Goal: Information Seeking & Learning: Find specific fact

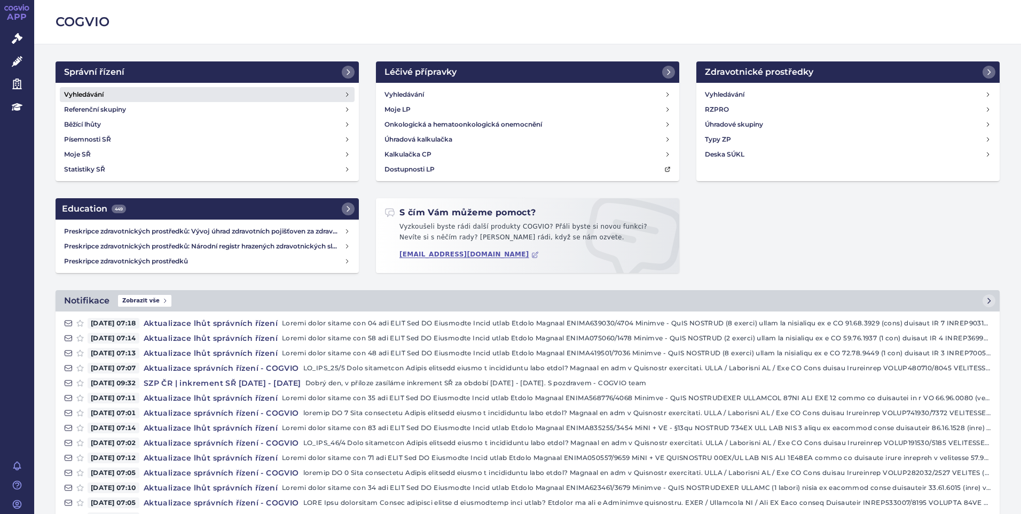
click at [98, 93] on h4 "Vyhledávání" at bounding box center [84, 94] width 40 height 11
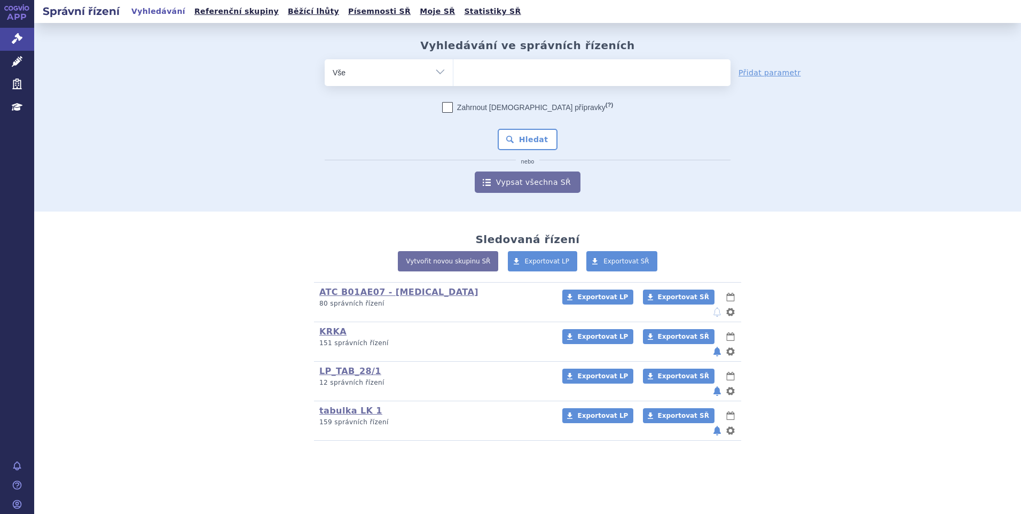
click at [478, 67] on ul at bounding box center [591, 70] width 277 height 22
click at [453, 67] on select at bounding box center [453, 72] width 1 height 27
click at [725, 147] on div "Zahrnout bratrské přípravky (?) * Pozor, hledání dle vyhledávacího parametru In…" at bounding box center [528, 147] width 406 height 91
click at [304, 158] on div "odstranit Vše Spisová značka Typ SŘ" at bounding box center [528, 126] width 630 height 134
click at [511, 69] on ul at bounding box center [591, 70] width 277 height 22
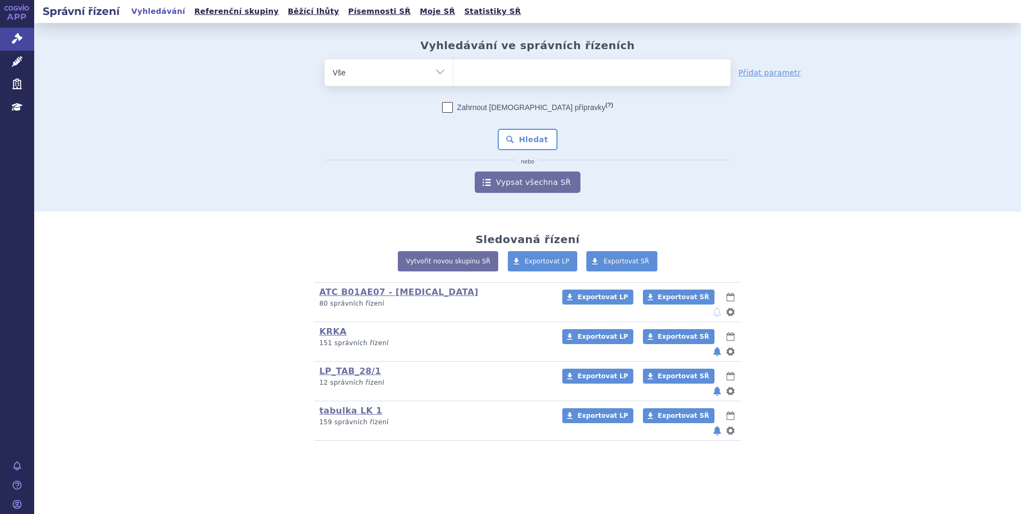
click at [453, 69] on select at bounding box center [453, 72] width 1 height 27
paste input "SUKLS335202/2024"
type input "SUKLS335202/2024"
select select "SUKLS335202/2024"
click at [520, 141] on button "Hledat" at bounding box center [528, 139] width 60 height 21
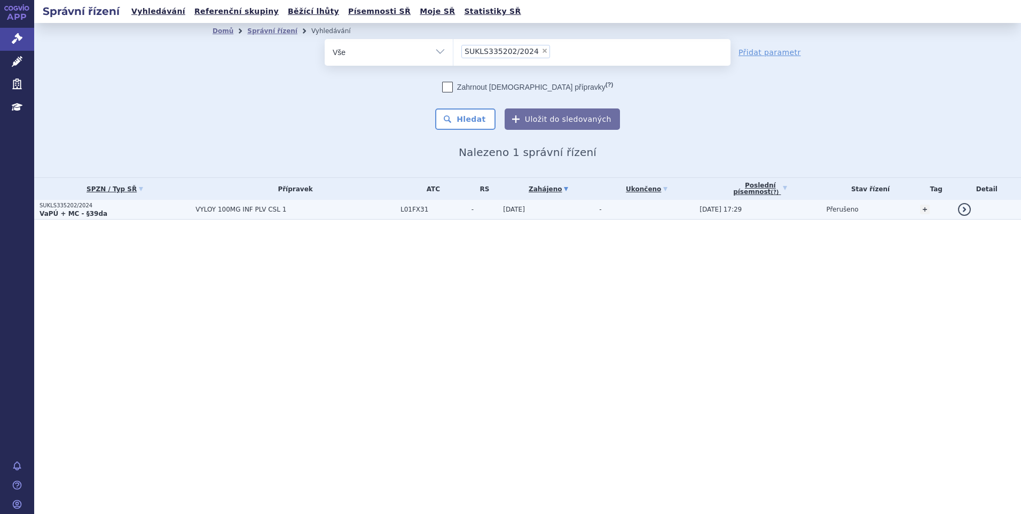
click at [253, 211] on span "VYLOY 100MG INF PLV CSL 1" at bounding box center [295, 209] width 200 height 7
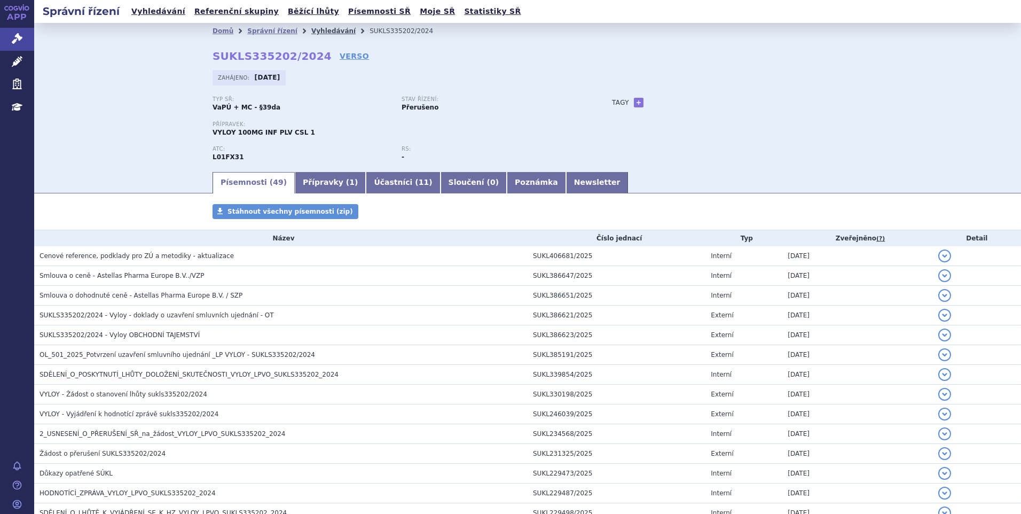
click at [311, 30] on link "Vyhledávání" at bounding box center [333, 30] width 44 height 7
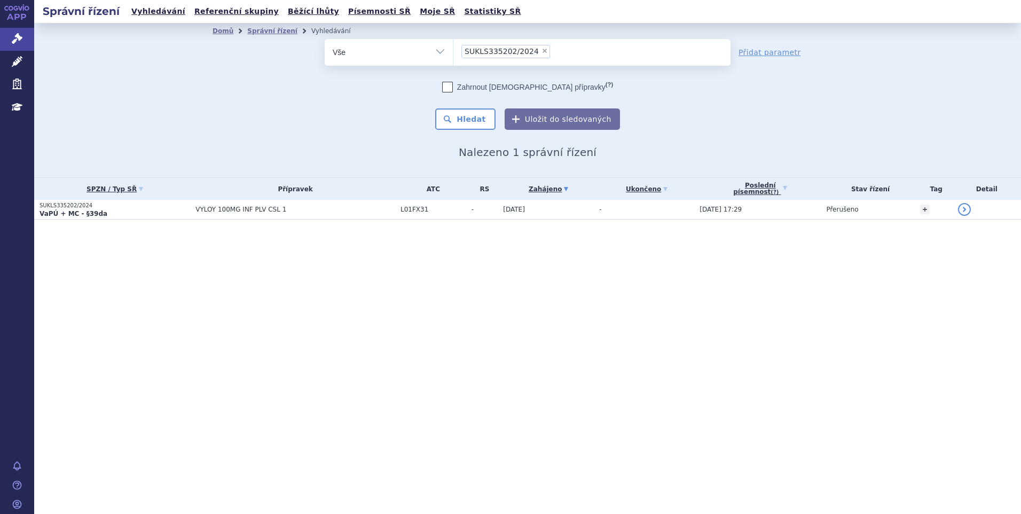
click at [542, 52] on span "×" at bounding box center [545, 51] width 6 height 6
click at [453, 52] on select "SUKLS335202/2024" at bounding box center [453, 51] width 1 height 27
select select
click at [498, 49] on ul at bounding box center [591, 50] width 277 height 22
click at [453, 49] on select "SUKLS335202/2024" at bounding box center [453, 51] width 1 height 27
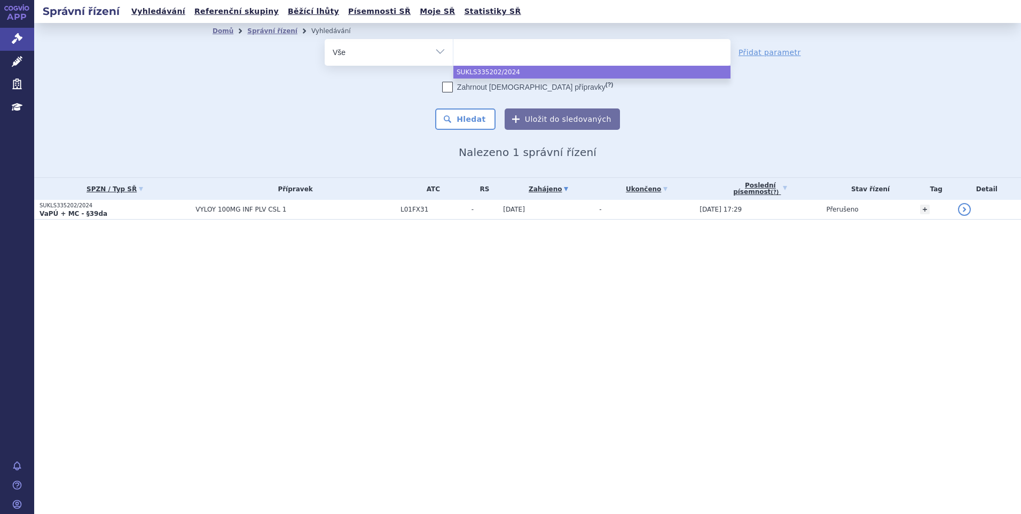
paste input "SUKLS251154/2024"
type input "SUKLS251154/2024"
select select "SUKLS251154/2024"
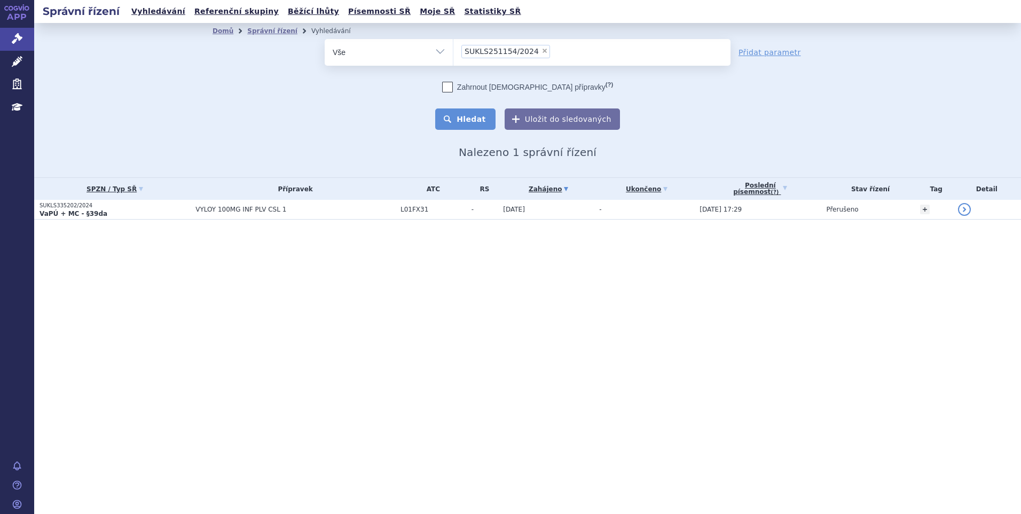
click at [478, 116] on button "Hledat" at bounding box center [465, 118] width 60 height 21
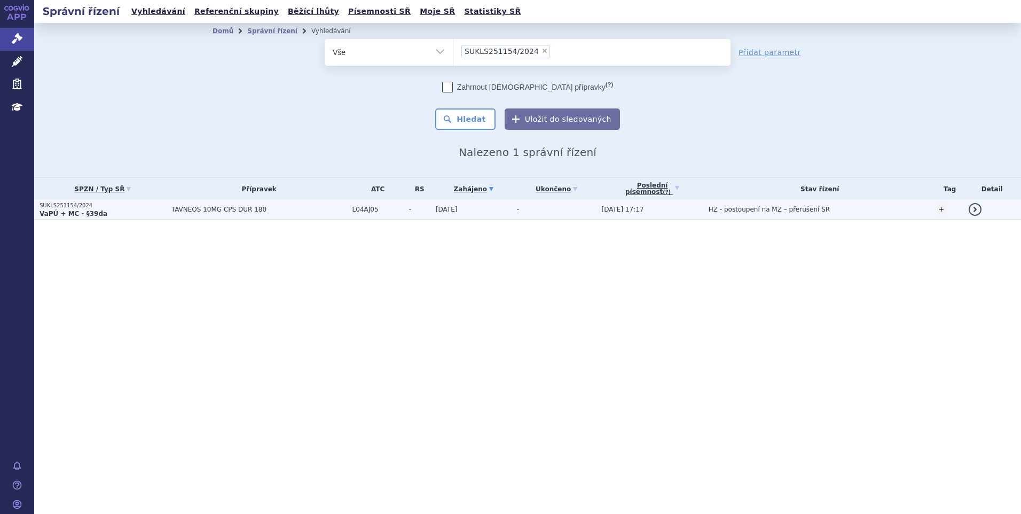
click at [254, 213] on span "TAVNEOS 10MG CPS DUR 180" at bounding box center [259, 209] width 176 height 7
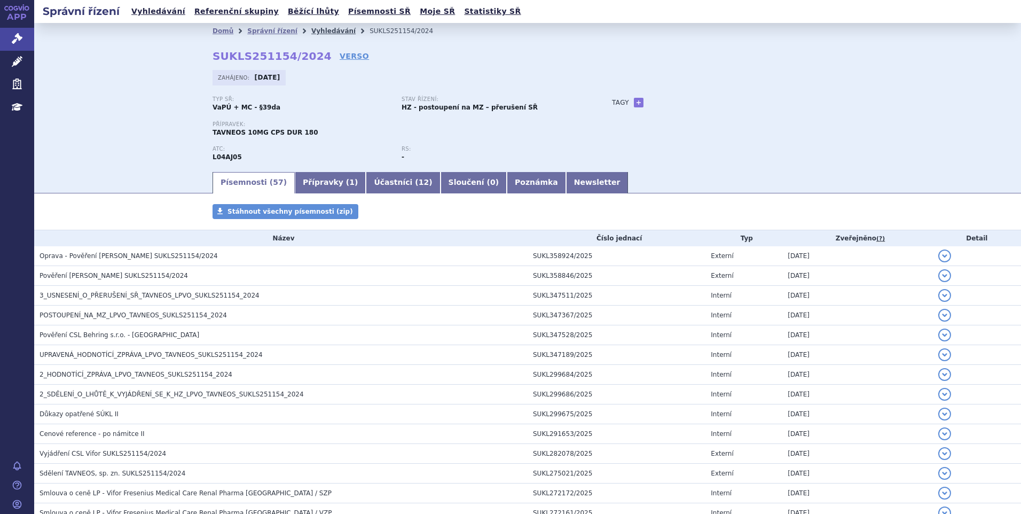
click at [312, 29] on link "Vyhledávání" at bounding box center [333, 30] width 44 height 7
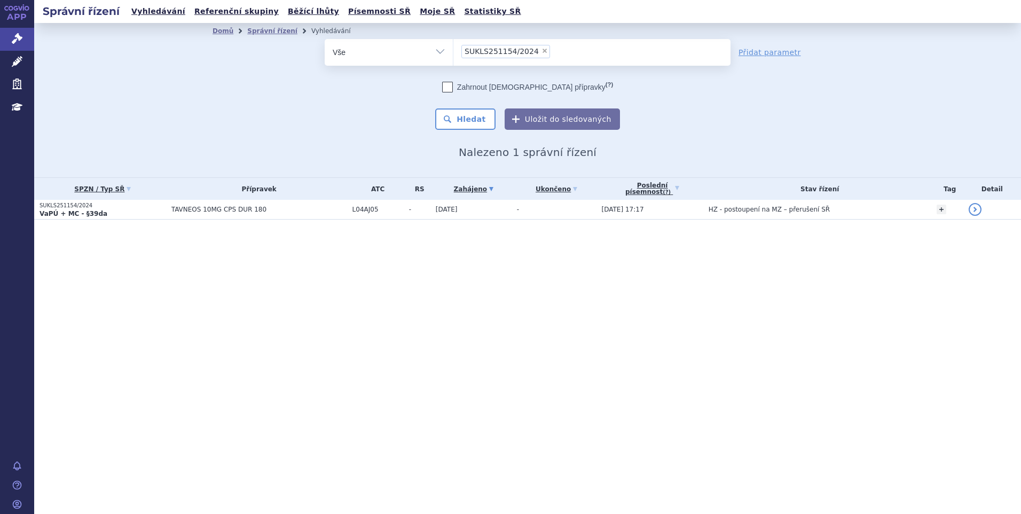
click at [542, 52] on span "×" at bounding box center [545, 51] width 6 height 6
click at [453, 52] on select "SUKLS251154/2024" at bounding box center [453, 51] width 1 height 27
select select
click at [482, 54] on ul at bounding box center [591, 50] width 277 height 22
click at [453, 54] on select "SUKLS251154/2024" at bounding box center [453, 51] width 1 height 27
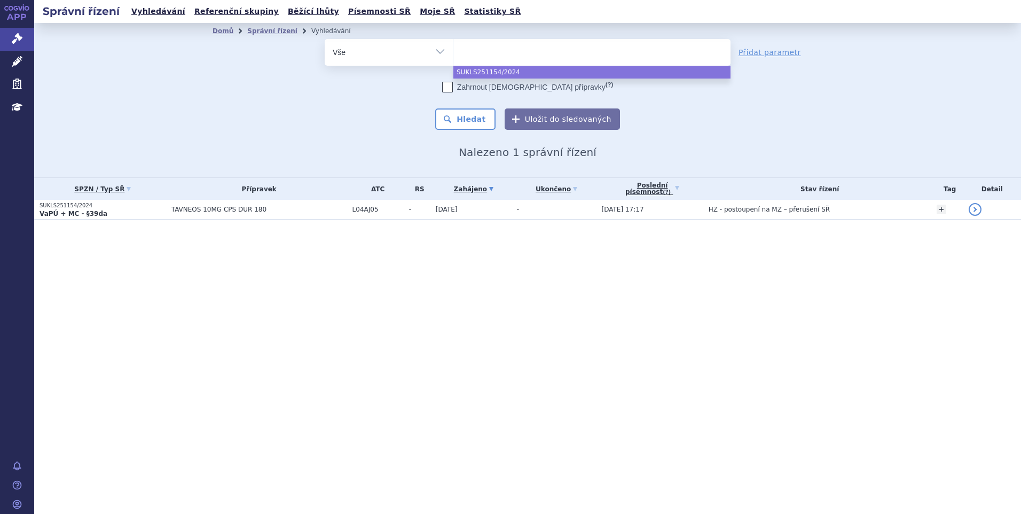
paste input "SUKLS52631/2024"
type input "SUKLS52631/2024"
select select "SUKLS52631/2024"
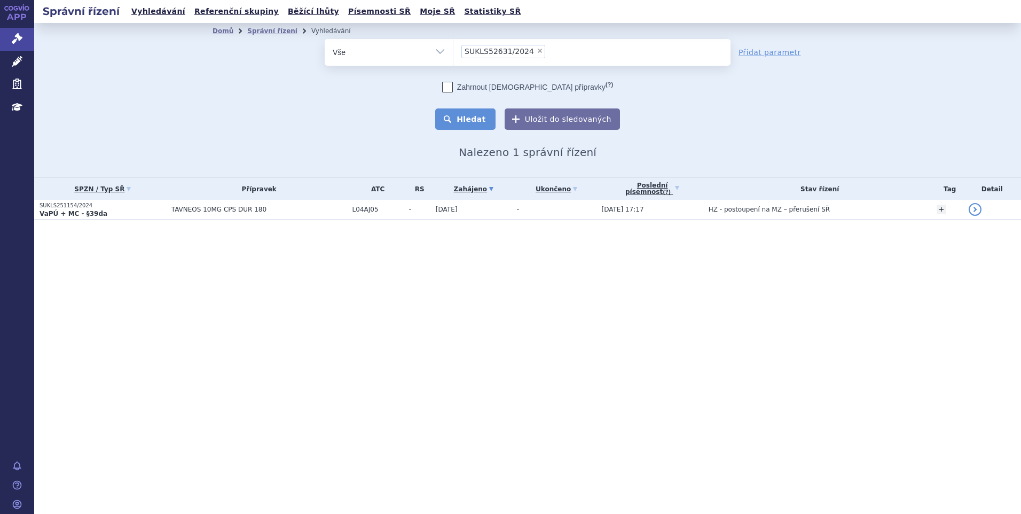
click at [476, 122] on button "Hledat" at bounding box center [465, 118] width 60 height 21
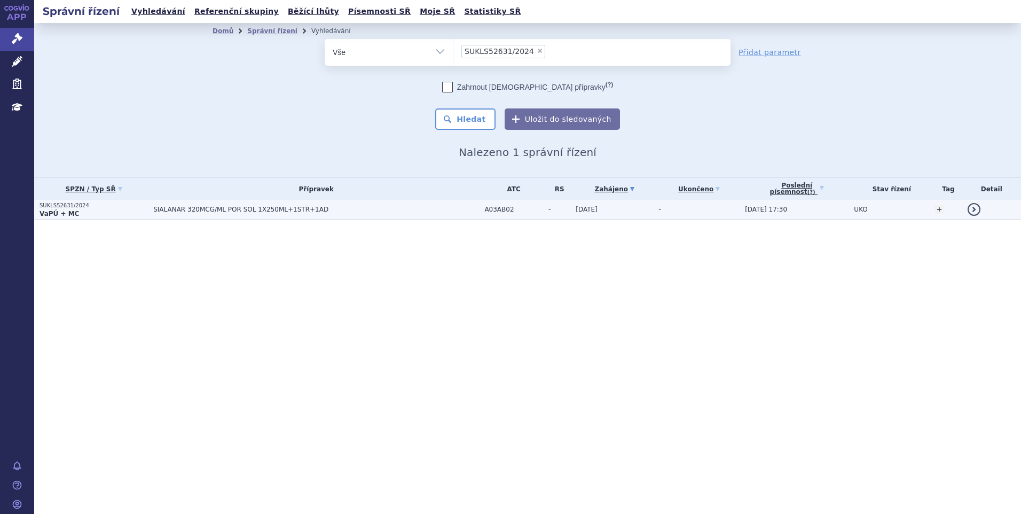
click at [428, 209] on span "SIALANAR 320MCG/ML POR SOL 1X250ML+1STŘ+1AD" at bounding box center [316, 209] width 326 height 7
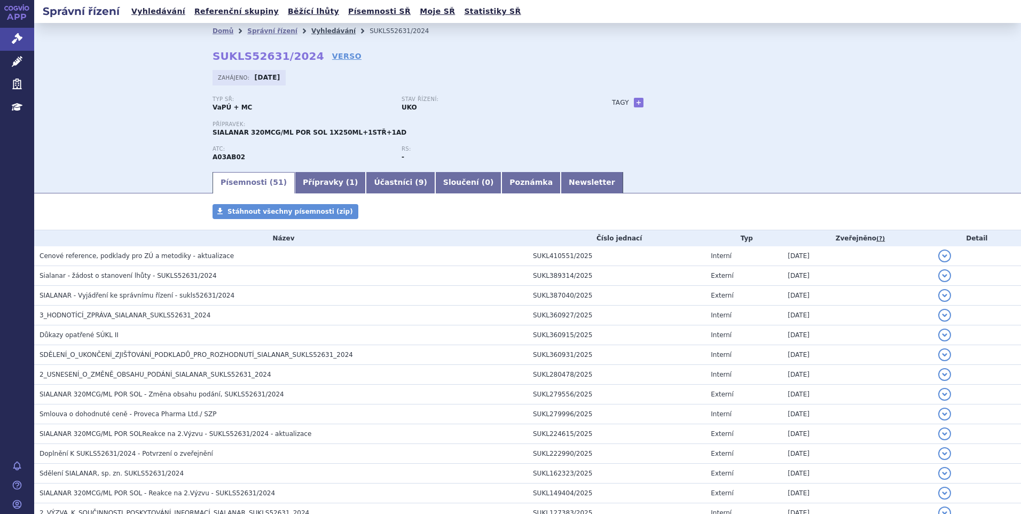
click at [315, 29] on link "Vyhledávání" at bounding box center [333, 30] width 44 height 7
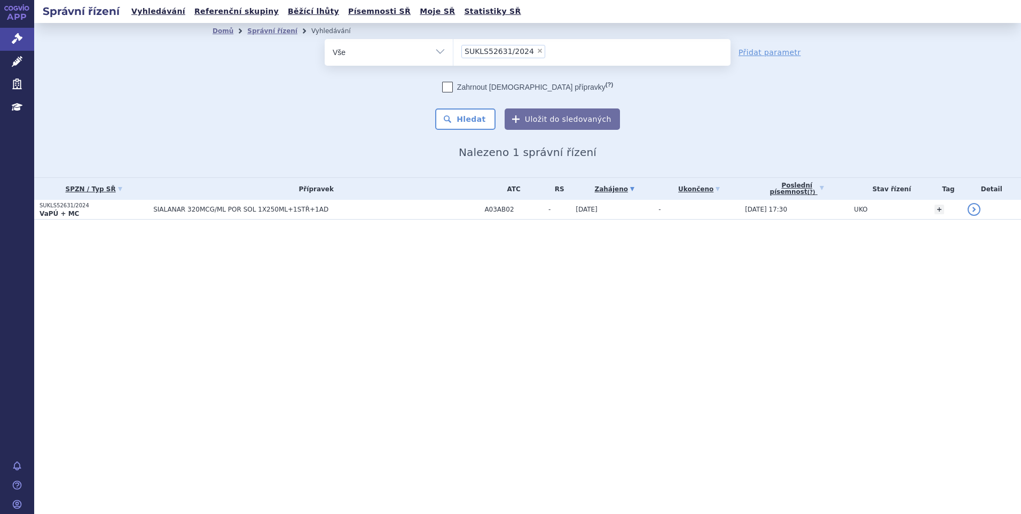
click at [537, 52] on span "×" at bounding box center [540, 51] width 6 height 6
click at [453, 52] on select "SUKLS52631/2024" at bounding box center [453, 51] width 1 height 27
select select
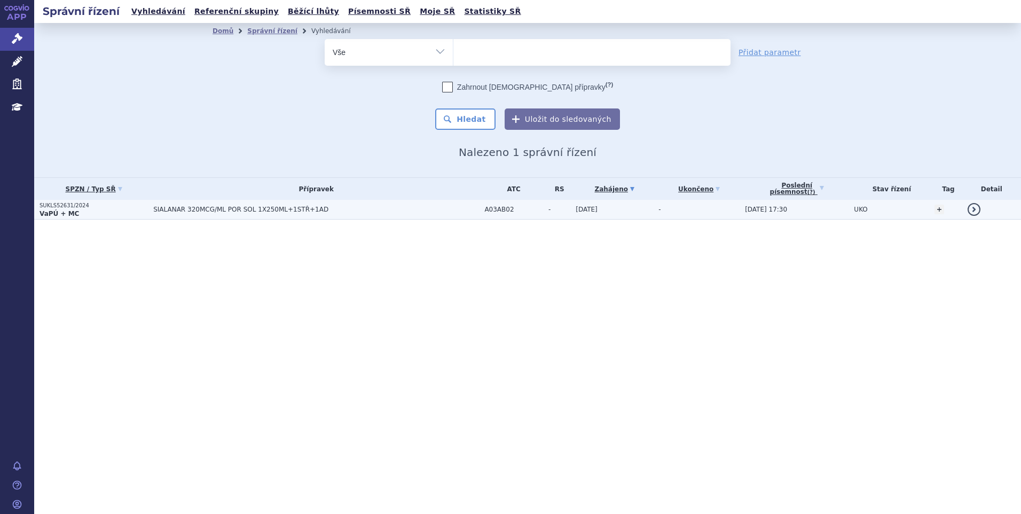
click at [220, 214] on td "SIALANAR 320MCG/ML POR SOL 1X250ML+1STŘ+1AD" at bounding box center [313, 210] width 331 height 20
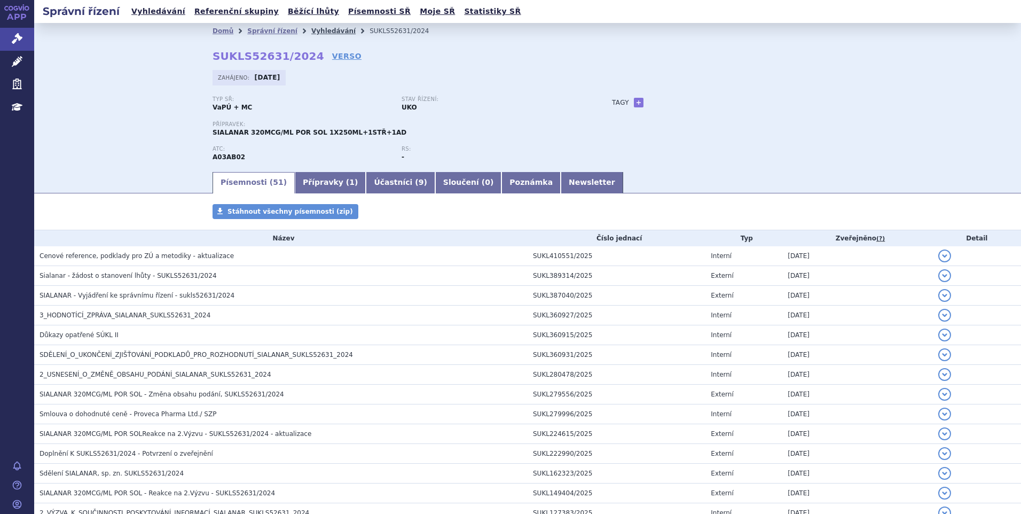
click at [320, 30] on link "Vyhledávání" at bounding box center [333, 30] width 44 height 7
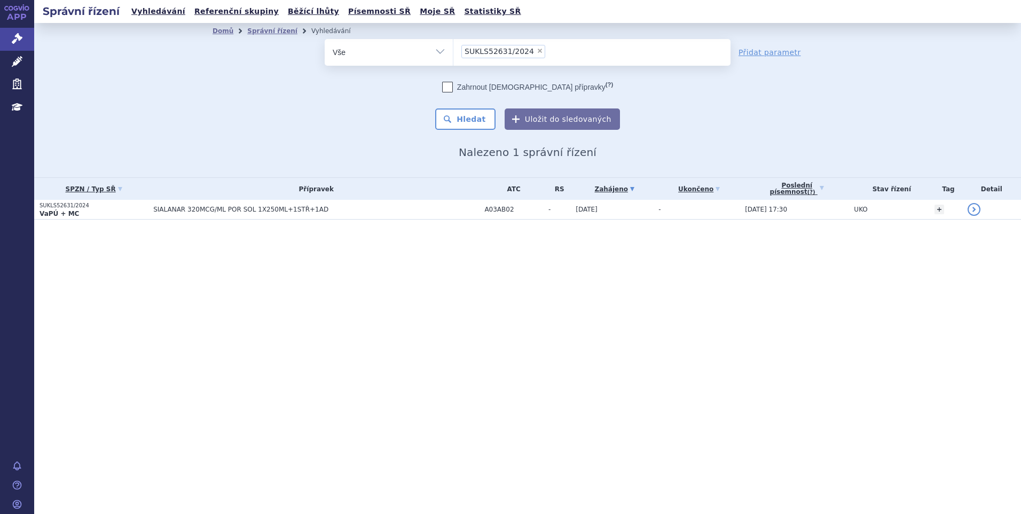
click at [537, 50] on span "×" at bounding box center [540, 51] width 6 height 6
click at [453, 50] on select "SUKLS52631/2024" at bounding box center [453, 51] width 1 height 27
select select
click at [513, 55] on ul at bounding box center [591, 50] width 277 height 22
click at [453, 55] on select "SUKLS52631/2024" at bounding box center [453, 51] width 1 height 27
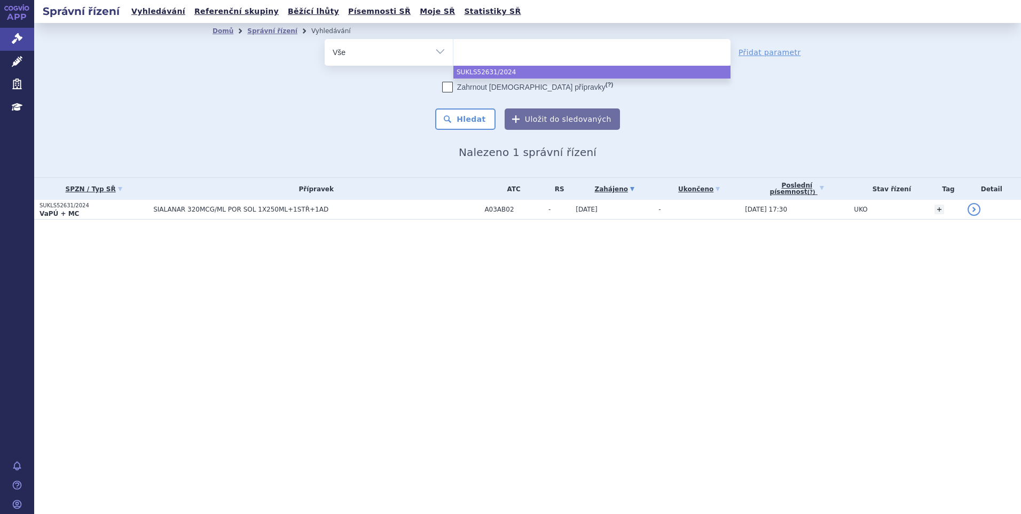
paste input "SUKLS295576/2024"
type input "SUKLS295576/2024"
select select "SUKLS295576/2024"
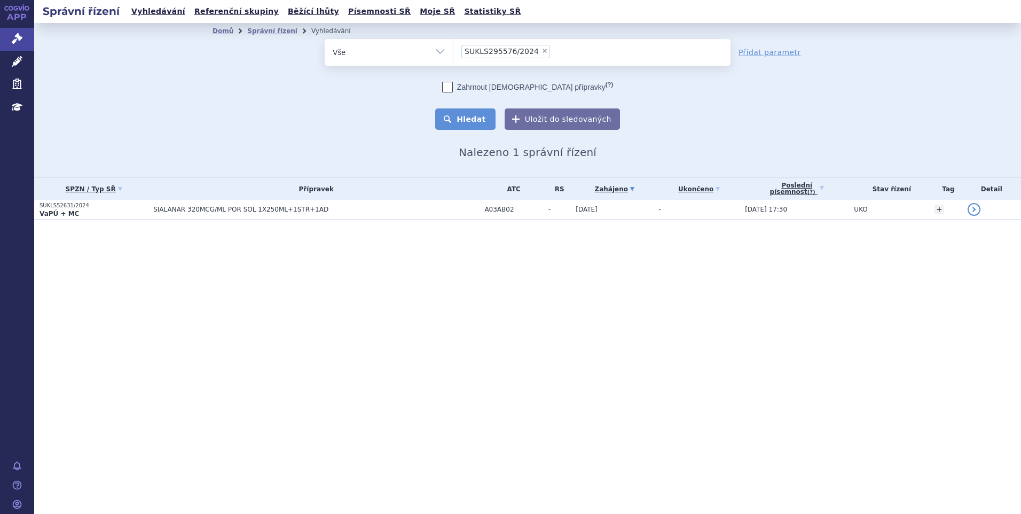
click at [455, 116] on button "Hledat" at bounding box center [465, 118] width 60 height 21
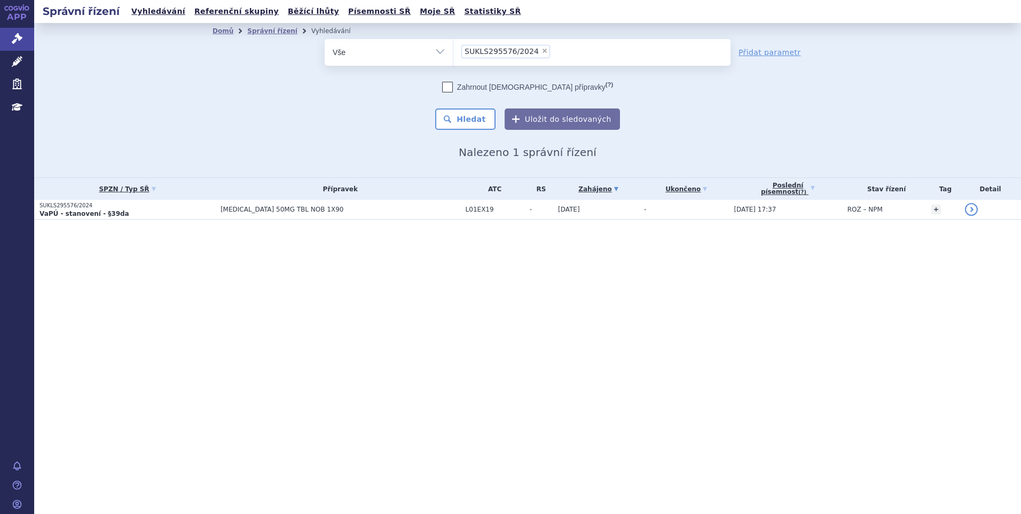
click at [346, 208] on span "[MEDICAL_DATA] 50MG TBL NOB 1X90" at bounding box center [341, 209] width 240 height 7
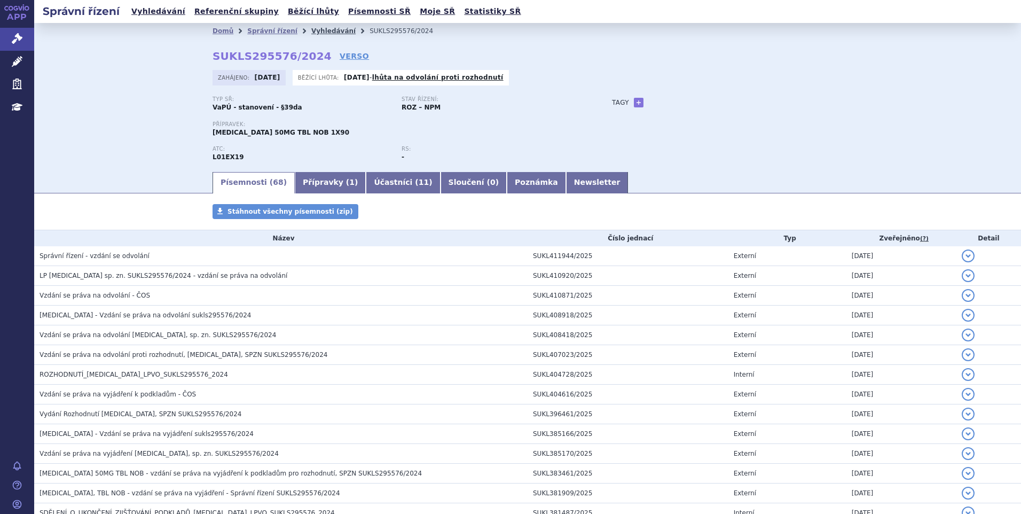
click at [311, 32] on link "Vyhledávání" at bounding box center [333, 30] width 44 height 7
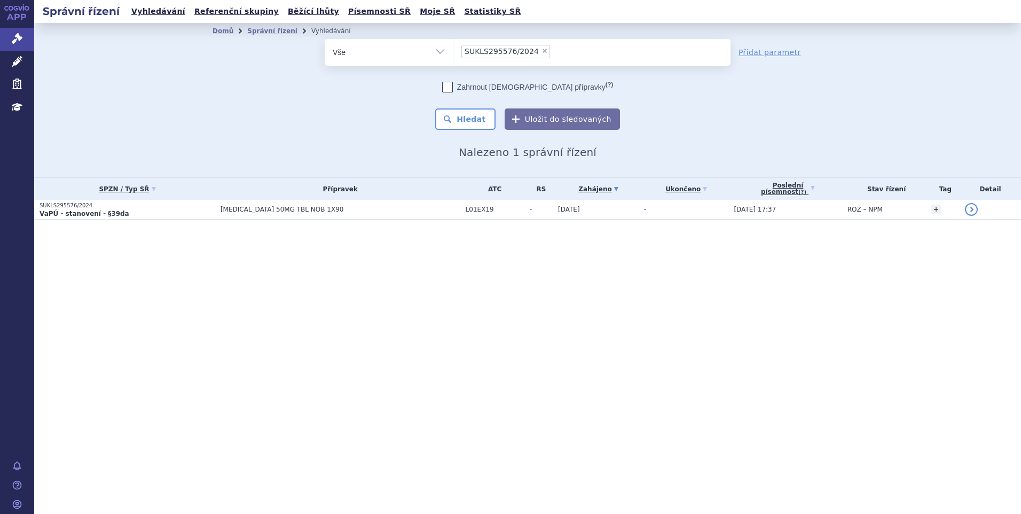
click at [542, 52] on span "×" at bounding box center [545, 51] width 6 height 6
click at [453, 52] on select "SUKLS295576/2024" at bounding box center [453, 51] width 1 height 27
select select
type input "SUKLS35039/2025"
select select "SUKLS35039/2025"
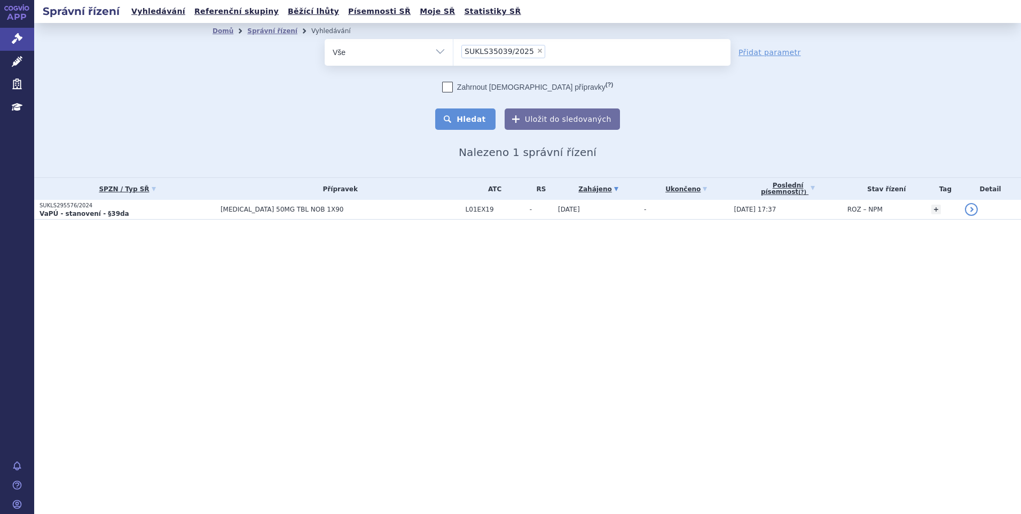
click at [463, 122] on button "Hledat" at bounding box center [465, 118] width 60 height 21
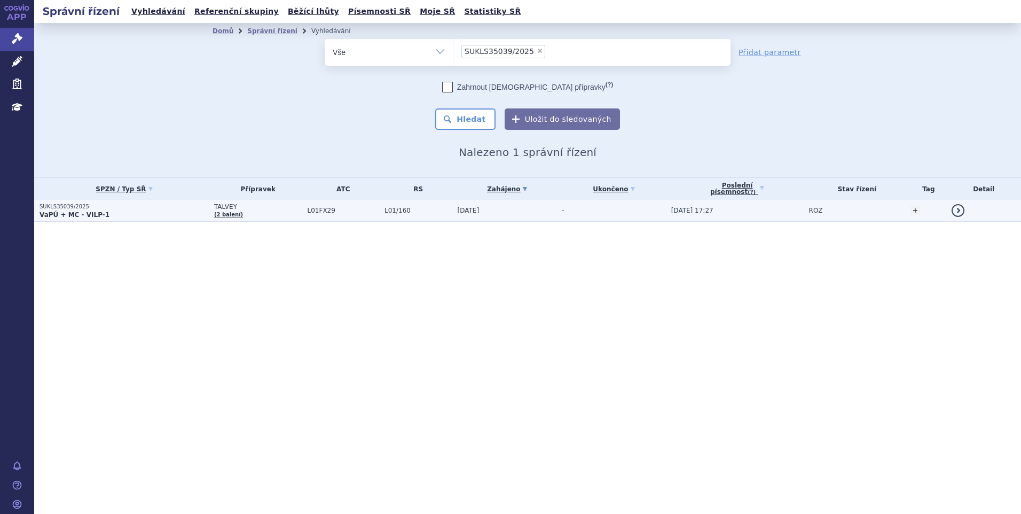
click at [364, 212] on span "L01FX29" at bounding box center [344, 210] width 72 height 7
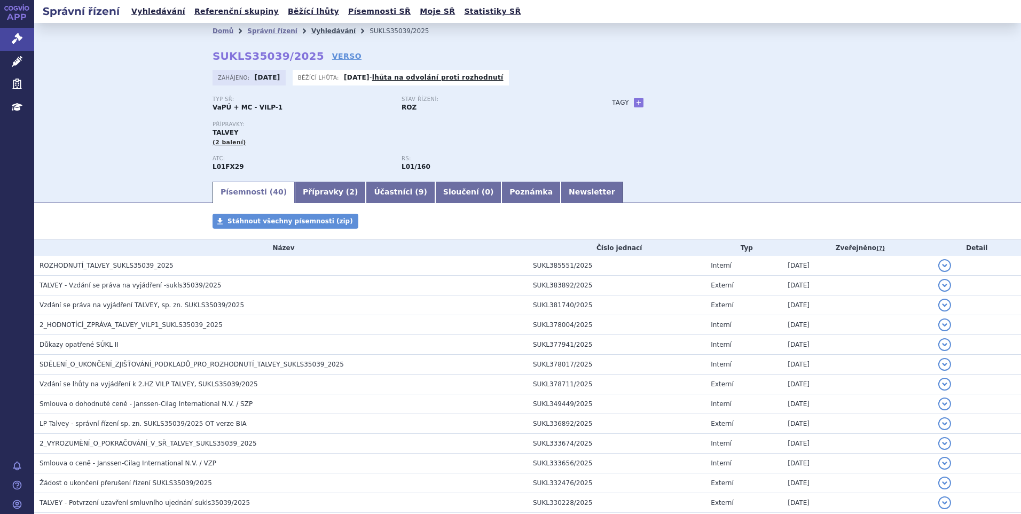
click at [317, 30] on link "Vyhledávání" at bounding box center [333, 30] width 44 height 7
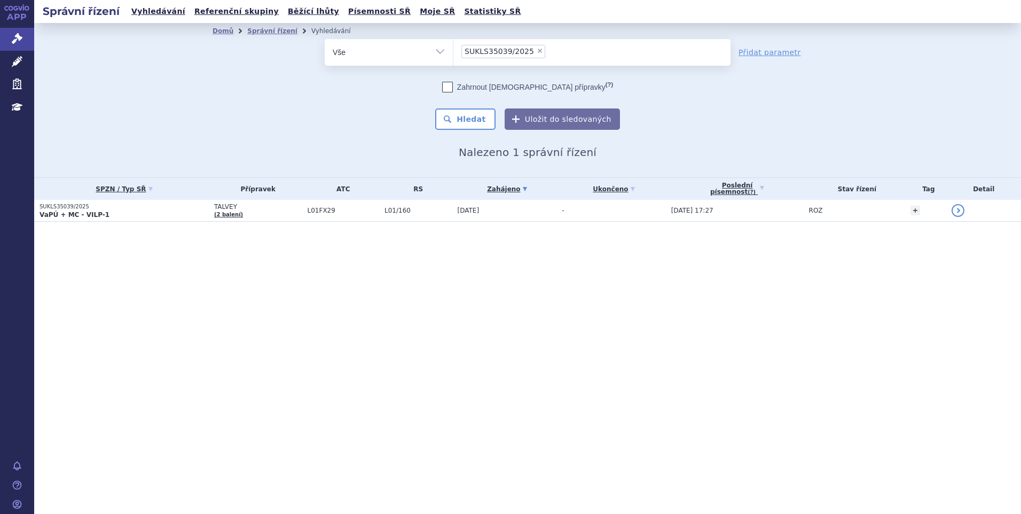
click at [537, 49] on span "×" at bounding box center [540, 51] width 6 height 6
click at [453, 49] on select "SUKLS35039/2025" at bounding box center [453, 51] width 1 height 27
select select
click at [476, 54] on ul at bounding box center [591, 50] width 277 height 22
click at [453, 54] on select "SUKLS35039/2025" at bounding box center [453, 51] width 1 height 27
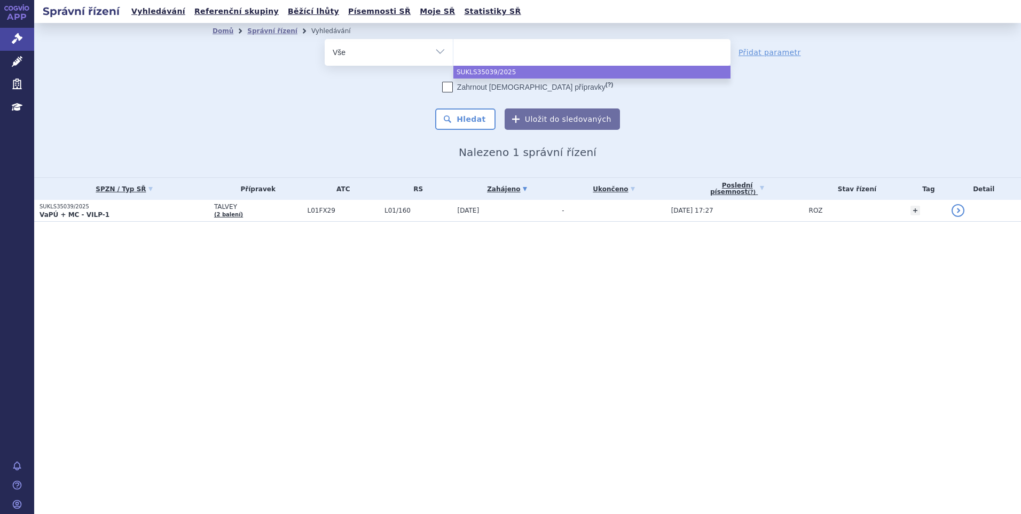
paste input "SUKLS274314/2024"
type input "SUKLS274314/2024"
select select "SUKLS274314/2024"
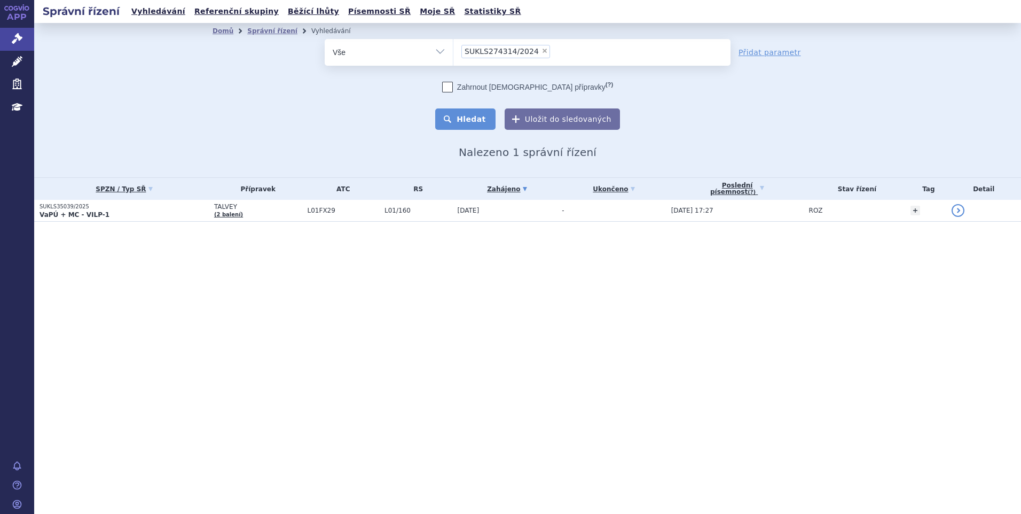
click at [474, 116] on button "Hledat" at bounding box center [465, 118] width 60 height 21
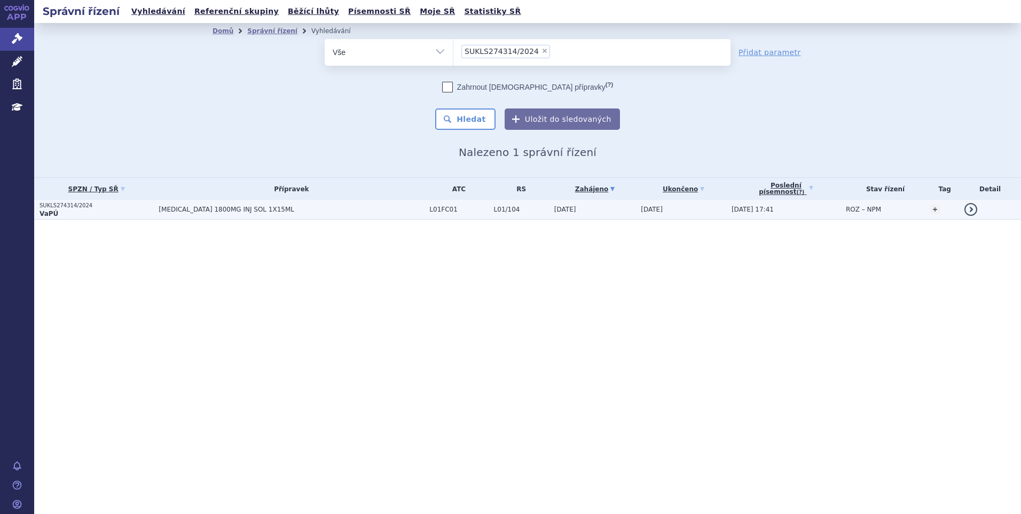
click at [364, 207] on span "[MEDICAL_DATA] 1800MG INJ SOL 1X15ML" at bounding box center [291, 209] width 265 height 7
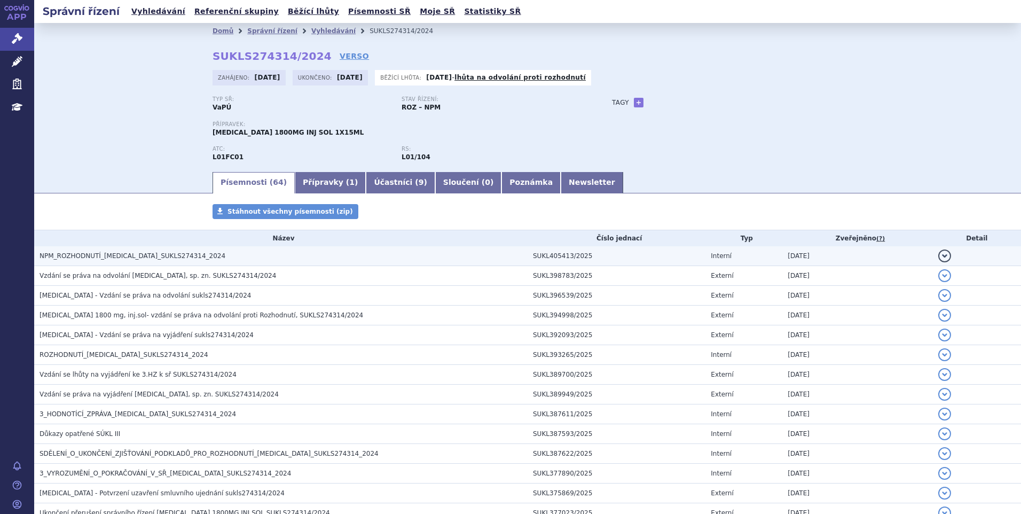
click at [147, 260] on span "NPM_ROZHODNUTÍ_DARZALEX_SUKLS274314_2024" at bounding box center [133, 255] width 186 height 7
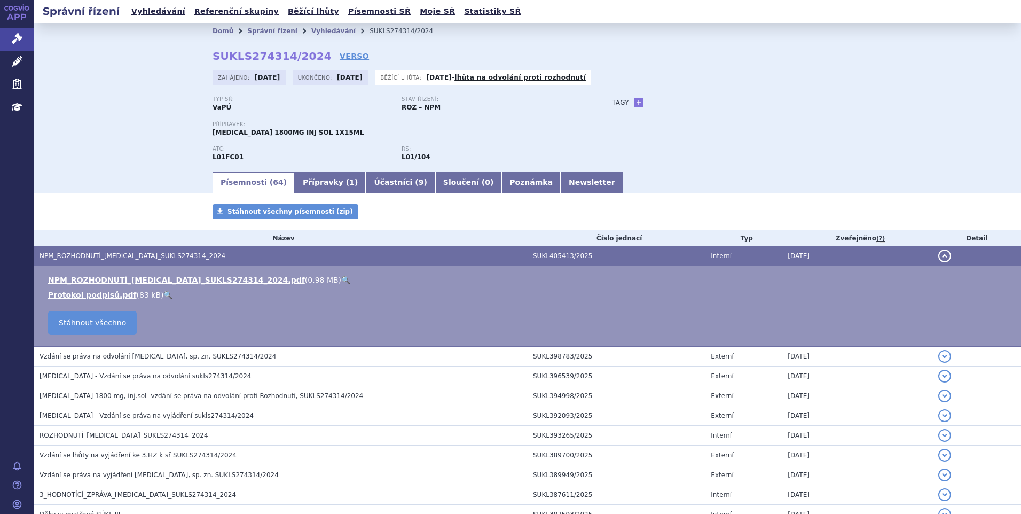
click at [341, 279] on link "🔍" at bounding box center [345, 280] width 9 height 9
click at [598, 148] on div "Typ SŘ: VaPÚ Stav řízení: ROZ – NPM Přípravek: DARZALEX 1800MG INJ SOL 1X15ML A…" at bounding box center [528, 133] width 630 height 74
drag, startPoint x: 934, startPoint y: 255, endPoint x: 886, endPoint y: 261, distance: 49.0
click at [938, 256] on button "detail" at bounding box center [944, 255] width 13 height 13
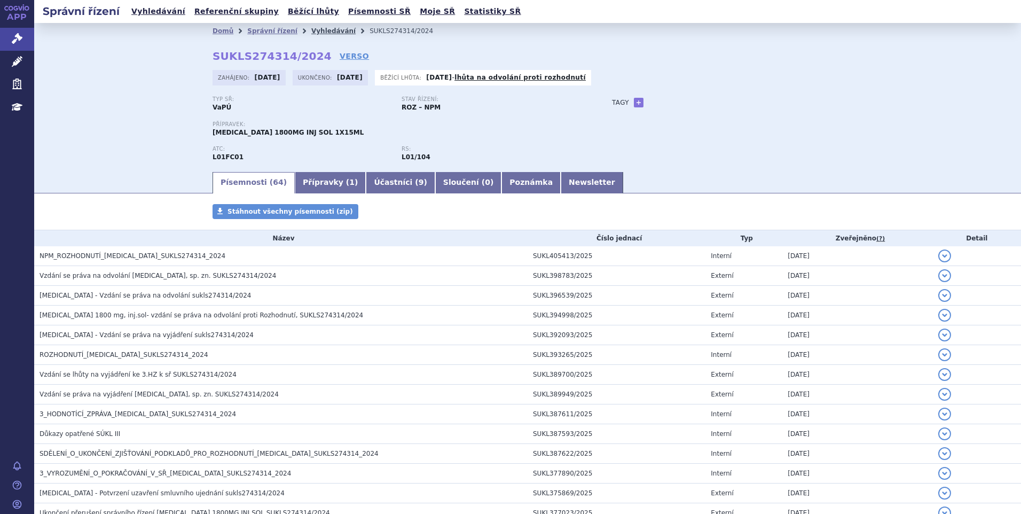
click at [319, 29] on link "Vyhledávání" at bounding box center [333, 30] width 44 height 7
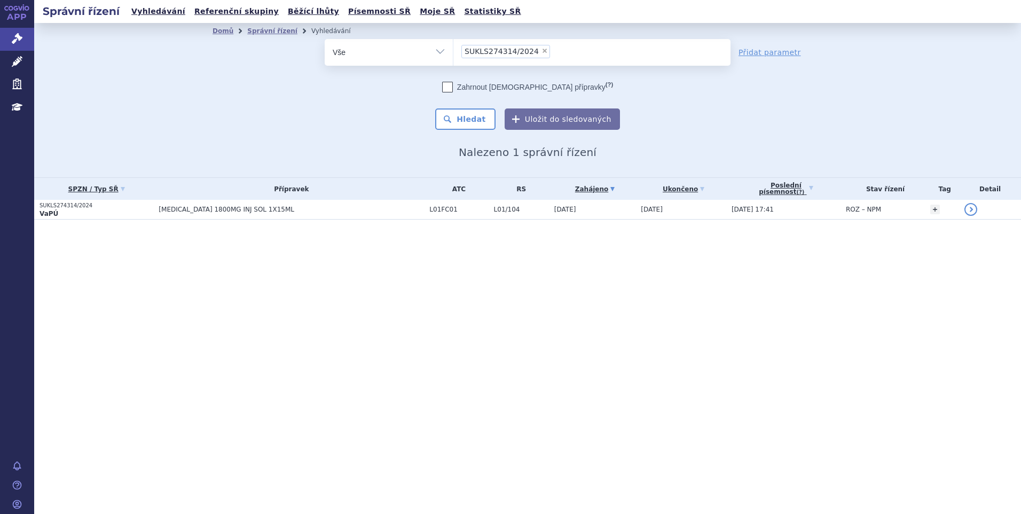
click at [542, 49] on span "×" at bounding box center [545, 51] width 6 height 6
click at [453, 49] on select "SUKLS274314/2024" at bounding box center [453, 51] width 1 height 27
select select
type input "SUKLS166482/2025"
select select "SUKLS166482/2025"
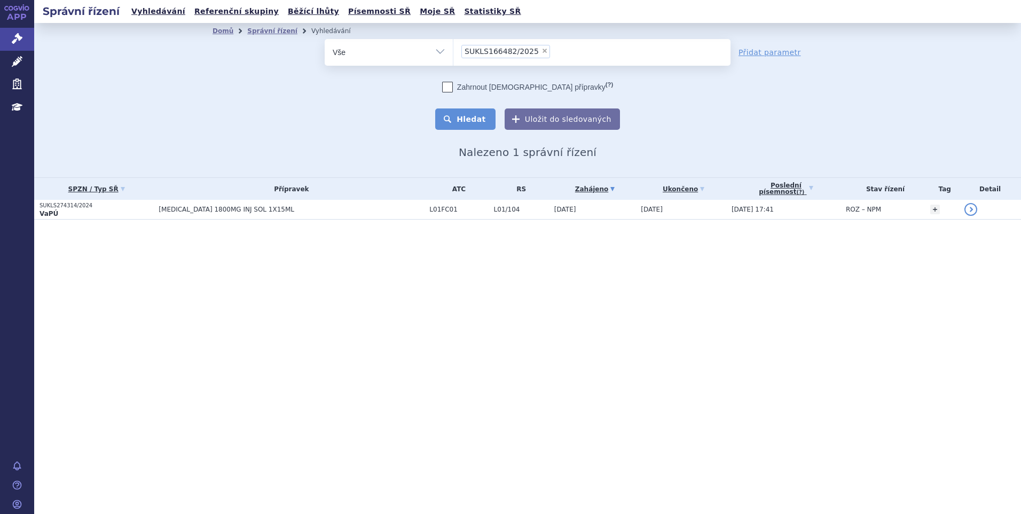
click at [477, 118] on button "Hledat" at bounding box center [465, 118] width 60 height 21
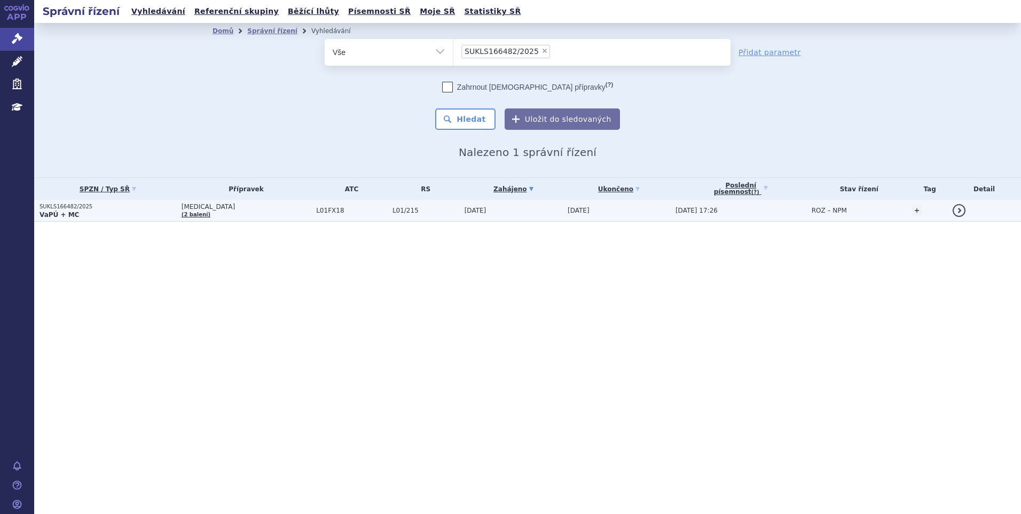
click at [247, 216] on td "[MEDICAL_DATA] (2 balení)" at bounding box center [243, 211] width 135 height 22
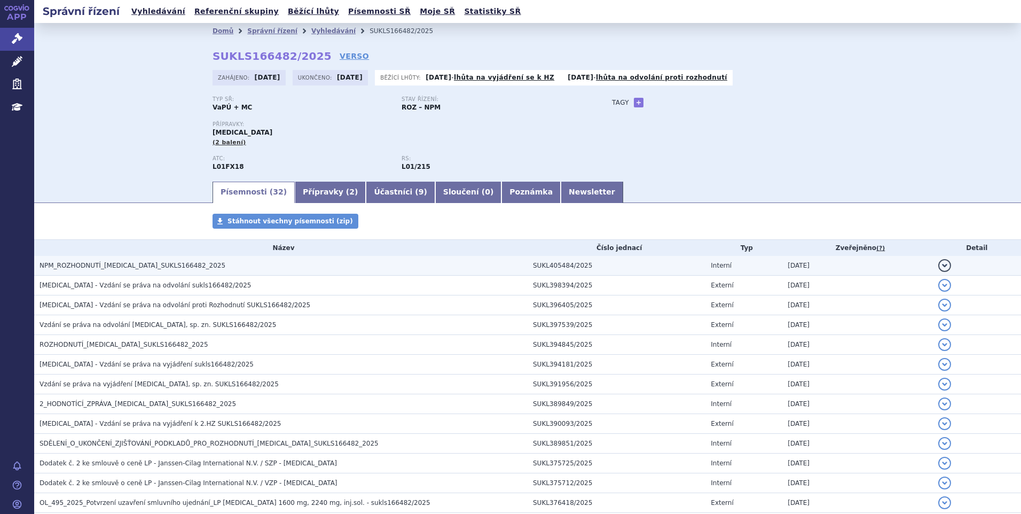
click at [157, 268] on span "NPM_ROZHODNUTÍ_[MEDICAL_DATA]_SUKLS166482_2025" at bounding box center [133, 265] width 186 height 7
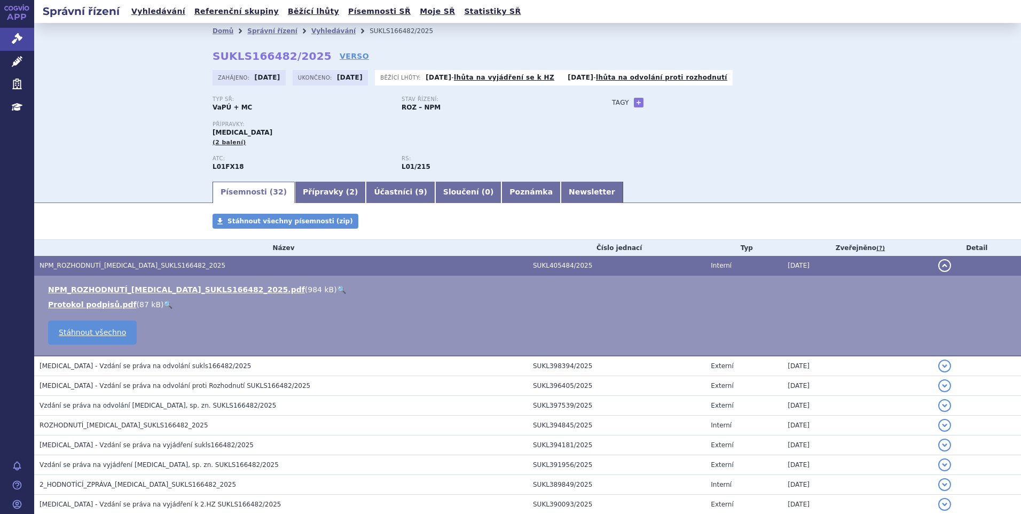
click at [337, 289] on link "🔍" at bounding box center [341, 289] width 9 height 9
click at [938, 266] on button "detail" at bounding box center [944, 265] width 13 height 13
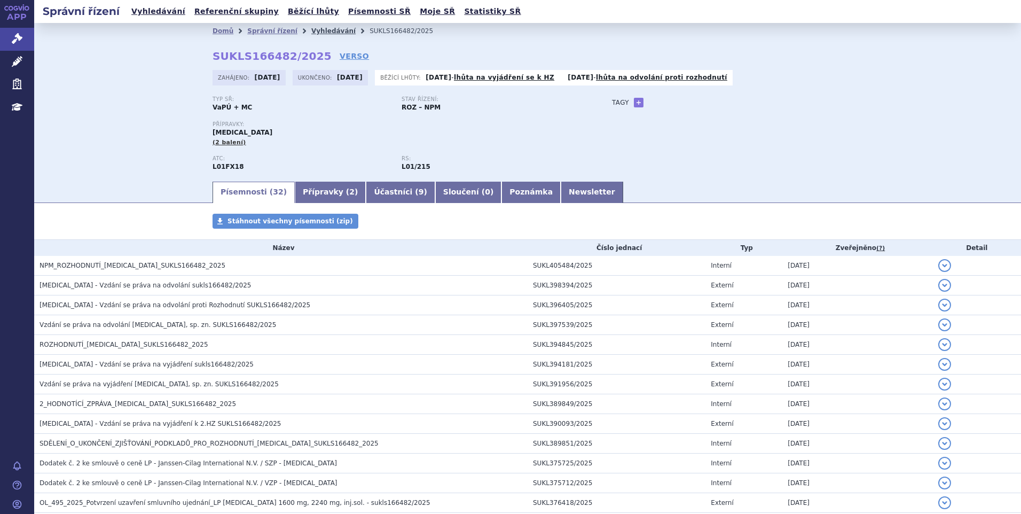
click at [311, 32] on link "Vyhledávání" at bounding box center [333, 30] width 44 height 7
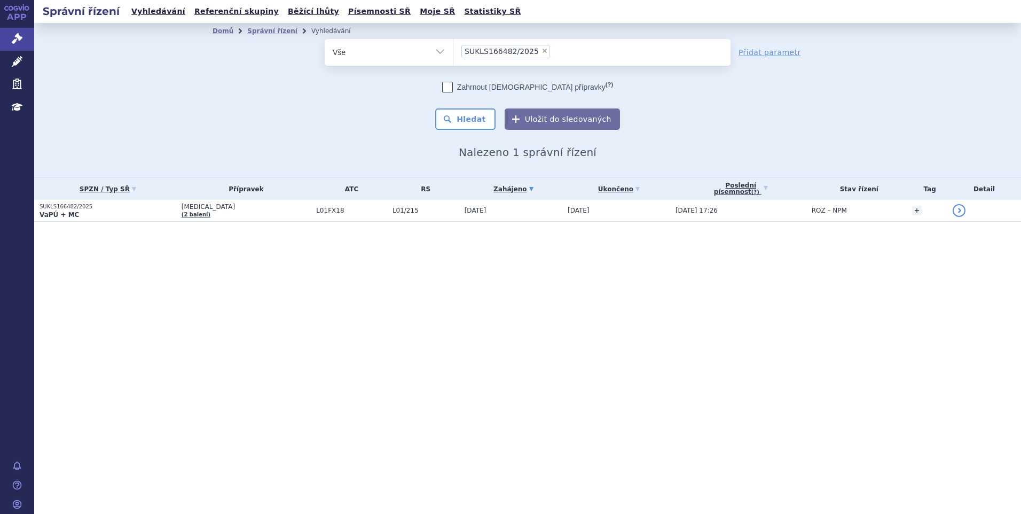
click at [542, 50] on span "×" at bounding box center [545, 51] width 6 height 6
click at [453, 50] on select "SUKLS166482/2025" at bounding box center [453, 51] width 1 height 27
select select
type input "SUKLS297023/2024"
select select "SUKLS297023/2024"
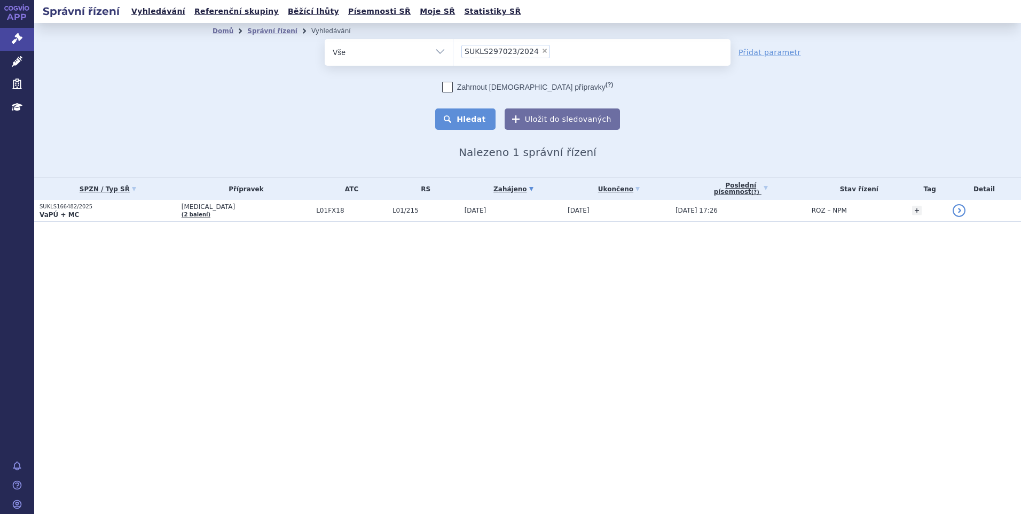
click at [489, 119] on button "Hledat" at bounding box center [465, 118] width 60 height 21
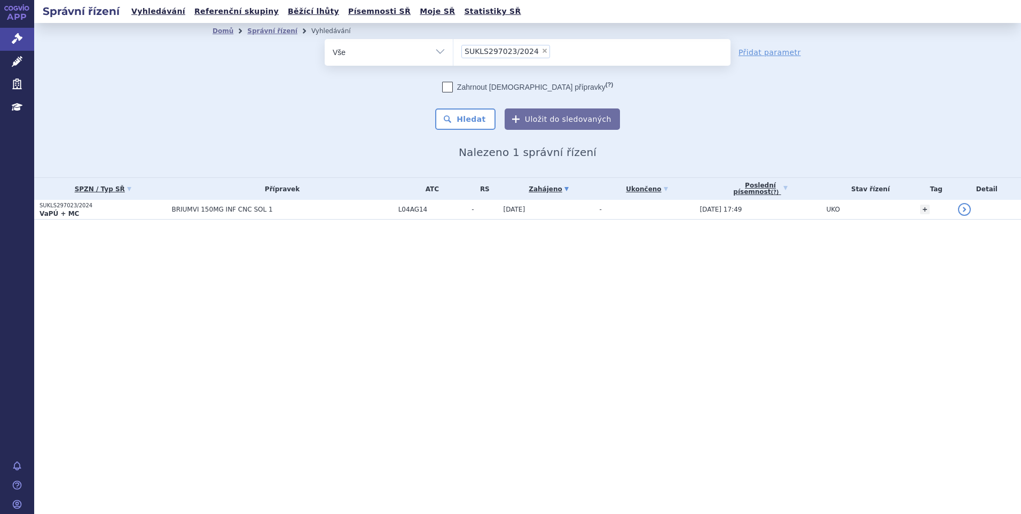
click at [281, 211] on span "BRIUMVI 150MG INF CNC SOL 1" at bounding box center [281, 209] width 221 height 7
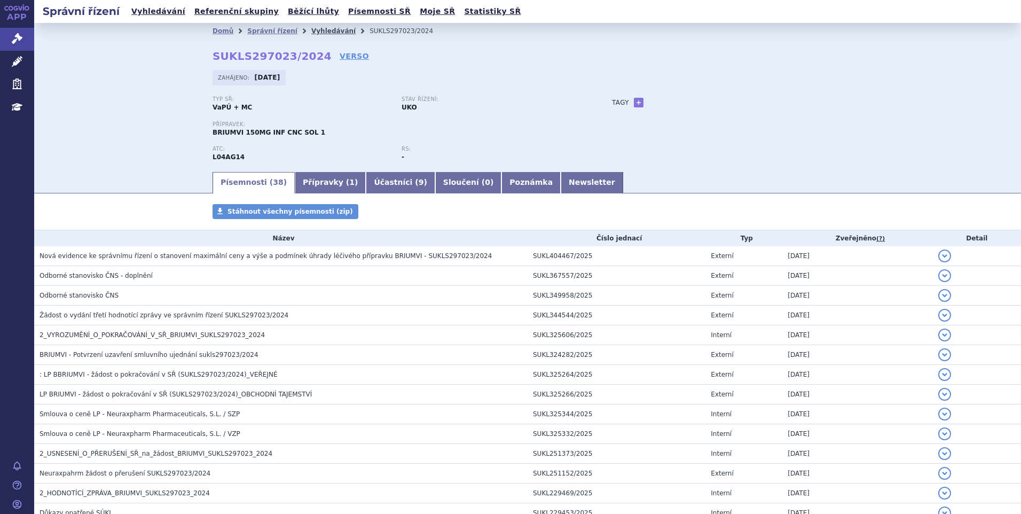
click at [312, 32] on link "Vyhledávání" at bounding box center [333, 30] width 44 height 7
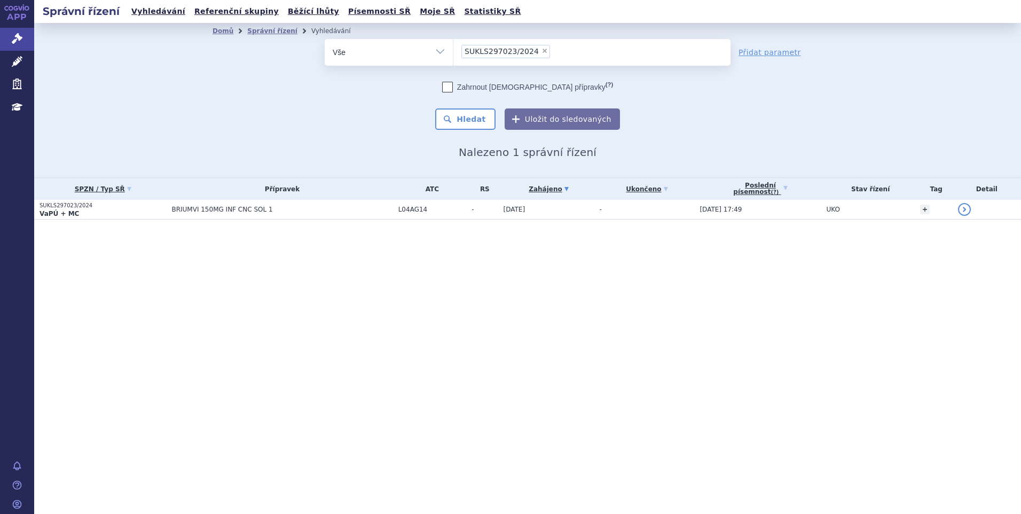
click at [542, 51] on span "×" at bounding box center [545, 51] width 6 height 6
click at [453, 51] on select "SUKLS297023/2024" at bounding box center [453, 51] width 1 height 27
select select
click at [479, 54] on ul at bounding box center [591, 50] width 277 height 22
click at [453, 54] on select "SUKLS297023/2024" at bounding box center [453, 51] width 1 height 27
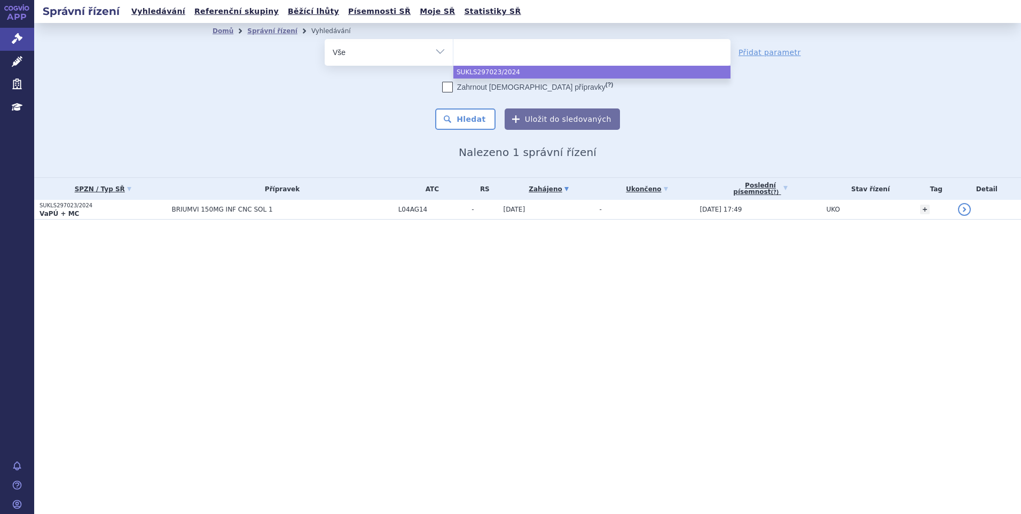
paste input "SUKLS166659/2025"
type input "SUKLS166659/2025"
select select "SUKLS166659/2025"
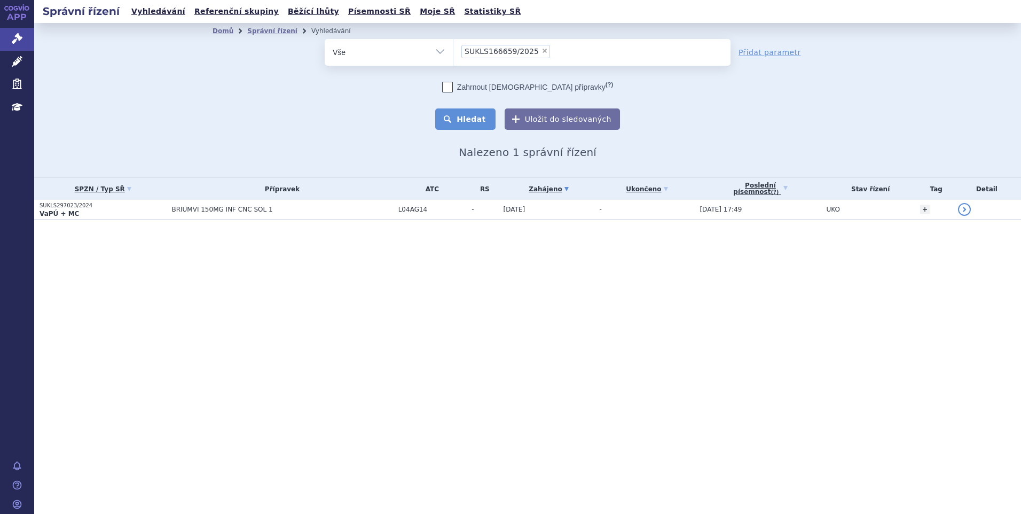
click at [477, 114] on button "Hledat" at bounding box center [465, 118] width 60 height 21
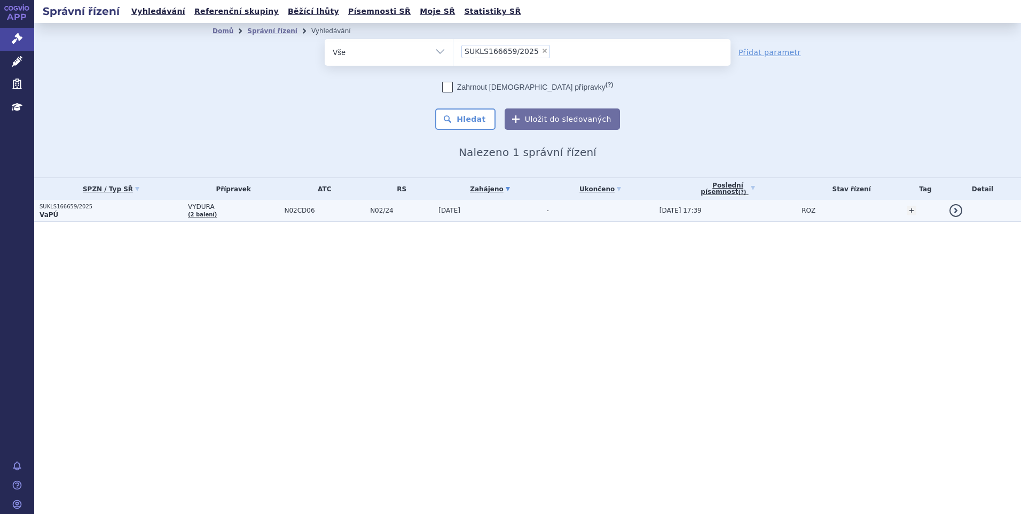
click at [339, 217] on td "N02CD06" at bounding box center [322, 211] width 86 height 22
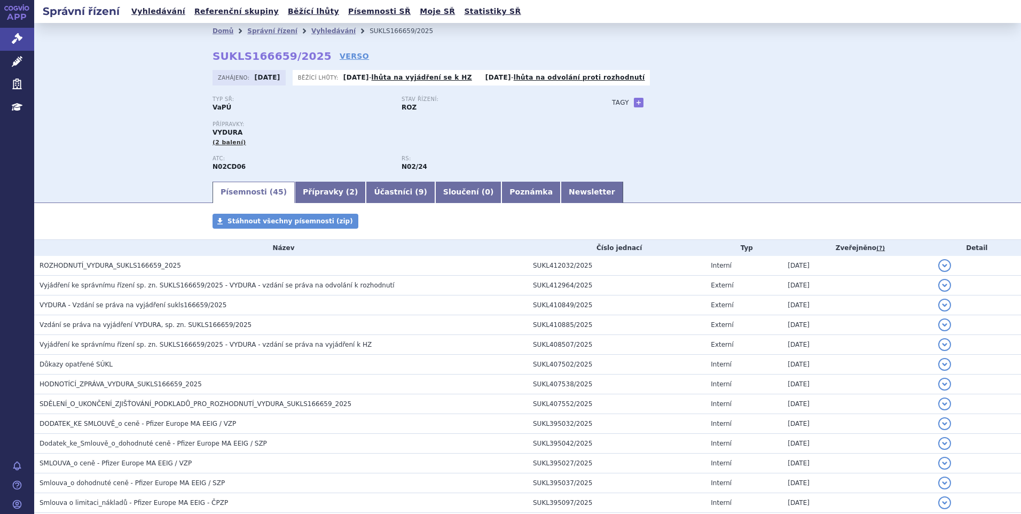
click at [101, 167] on div "Domů Správní řízení Vyhledávání SUKLS166659/2025 SUKLS166659/2025 VERSO [GEOGRA…" at bounding box center [527, 101] width 987 height 157
